Goal: Information Seeking & Learning: Learn about a topic

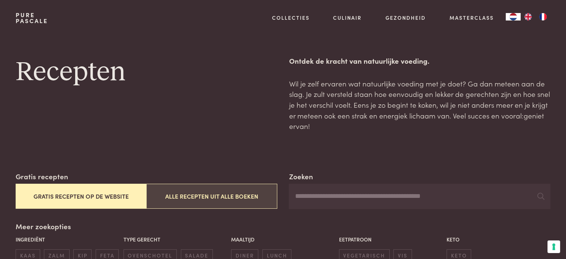
click at [225, 196] on button "Alle recepten uit alle boeken" at bounding box center [211, 196] width 131 height 25
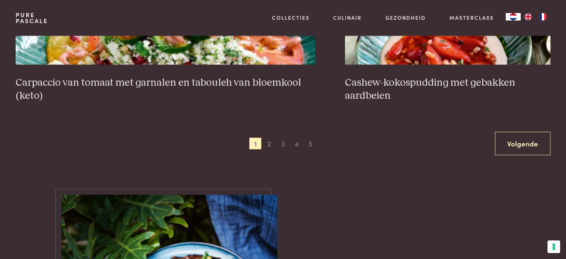
scroll to position [1474, 0]
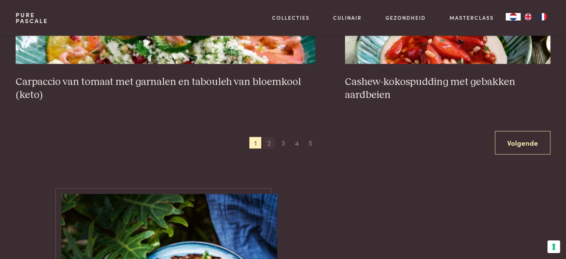
click at [267, 142] on span "2" at bounding box center [269, 143] width 12 height 12
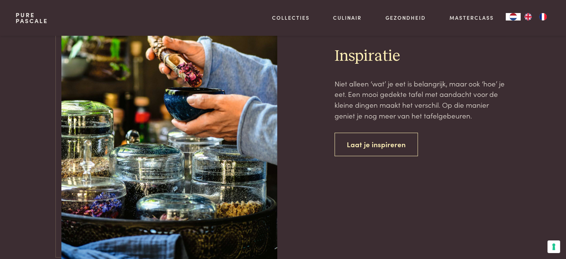
scroll to position [3041, 0]
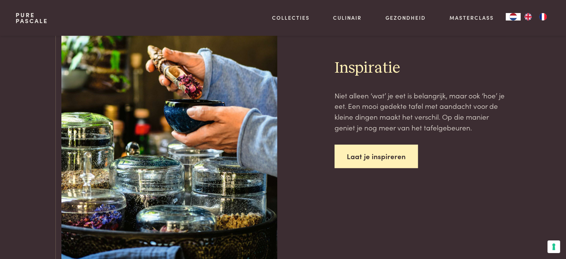
click at [376, 146] on link "Laat je inspireren" at bounding box center [376, 156] width 83 height 23
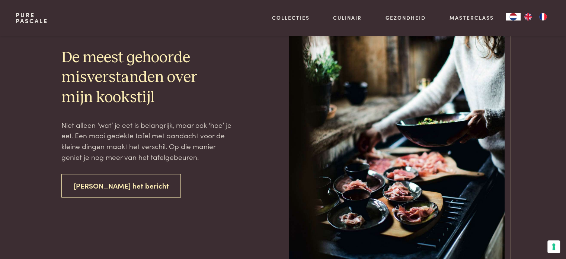
scroll to position [2631, 0]
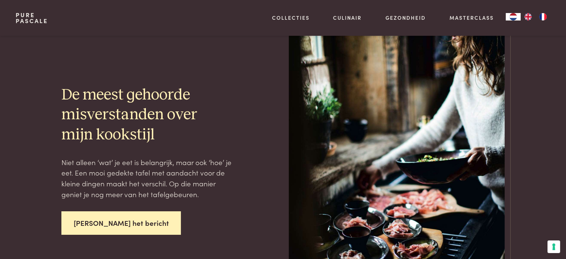
click at [111, 211] on link "[PERSON_NAME] het bericht" at bounding box center [121, 222] width 120 height 23
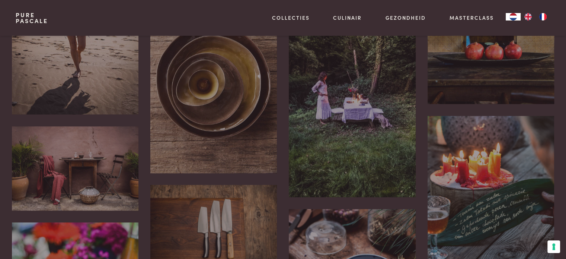
scroll to position [596, 0]
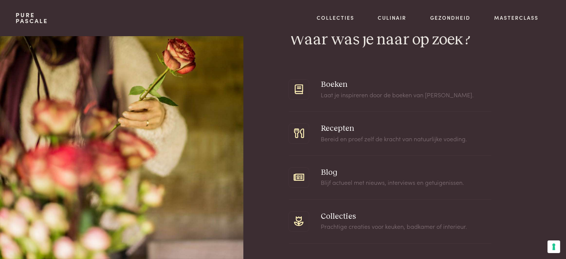
click at [331, 126] on span at bounding box center [390, 134] width 203 height 44
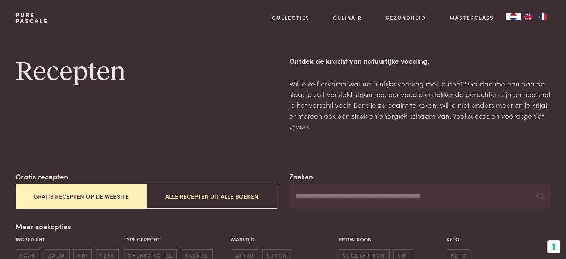
scroll to position [112, 0]
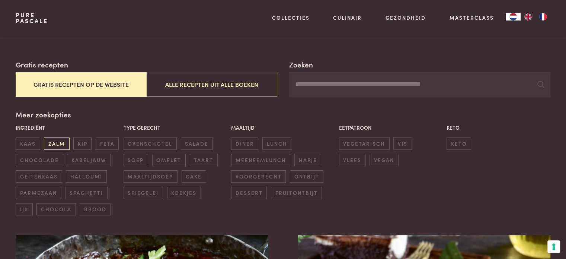
click at [57, 143] on span "zalm" at bounding box center [56, 143] width 25 height 12
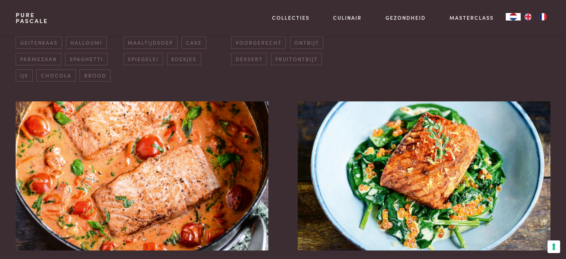
scroll to position [283, 0]
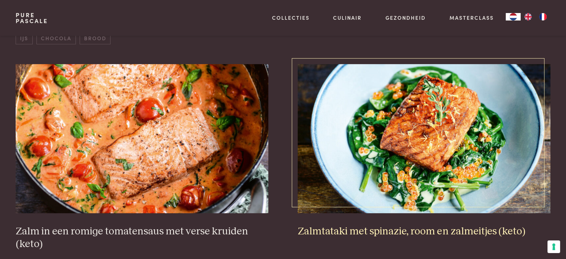
click at [356, 103] on img at bounding box center [424, 138] width 253 height 149
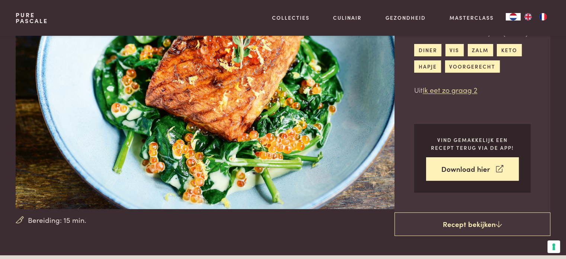
scroll to position [186, 0]
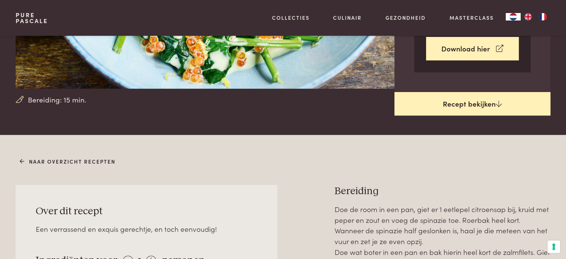
click at [426, 99] on link "Recept bekijken" at bounding box center [473, 104] width 156 height 24
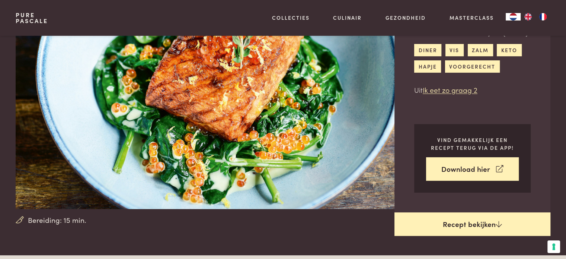
scroll to position [23, 0]
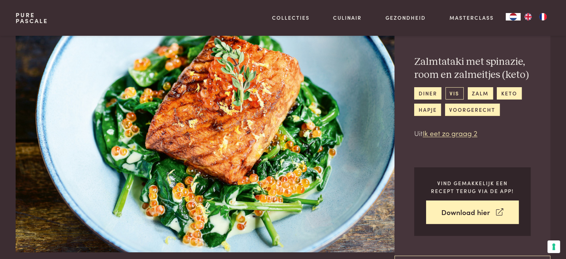
click at [452, 91] on link "vis" at bounding box center [455, 93] width 18 height 12
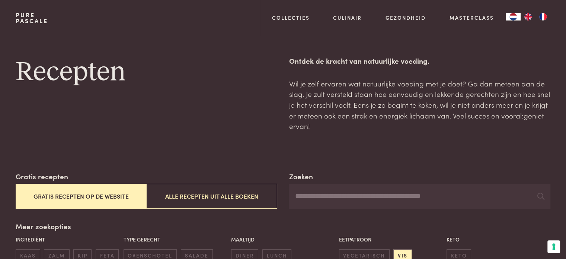
scroll to position [112, 0]
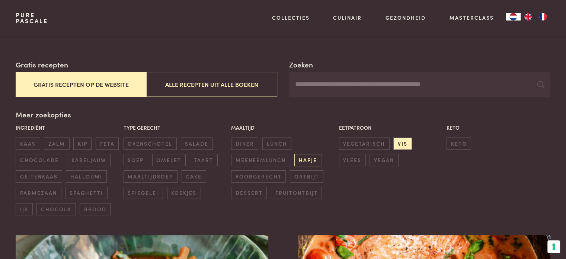
click at [308, 158] on span "hapje" at bounding box center [308, 160] width 27 height 12
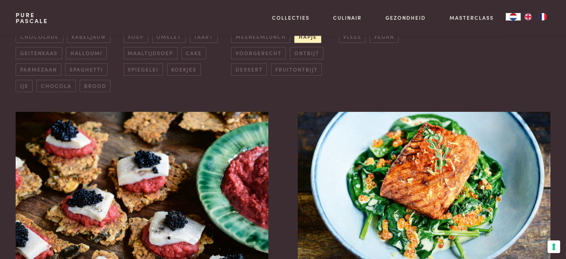
scroll to position [208, 0]
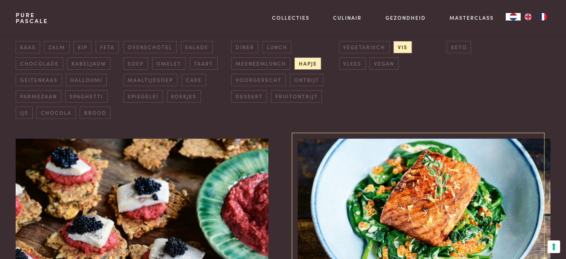
click at [370, 198] on img at bounding box center [424, 213] width 253 height 149
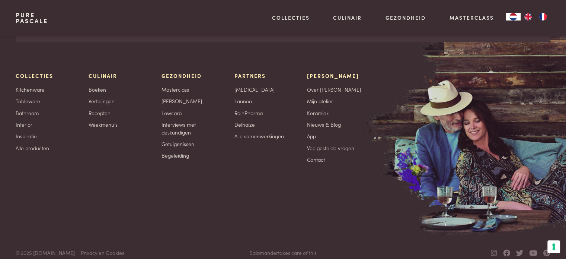
scroll to position [1798, 0]
